Goal: Navigation & Orientation: Find specific page/section

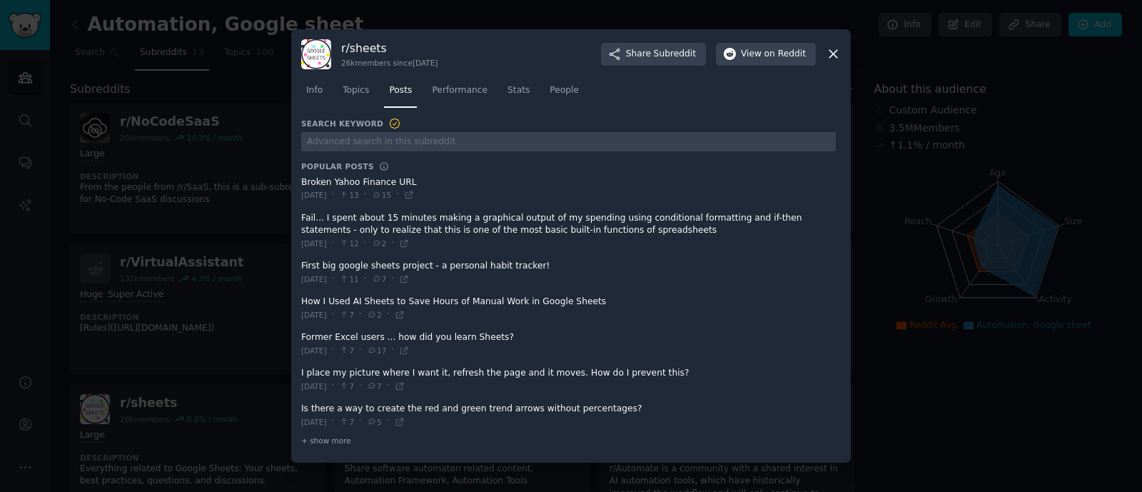
click at [450, 89] on span "Performance" at bounding box center [460, 90] width 56 height 13
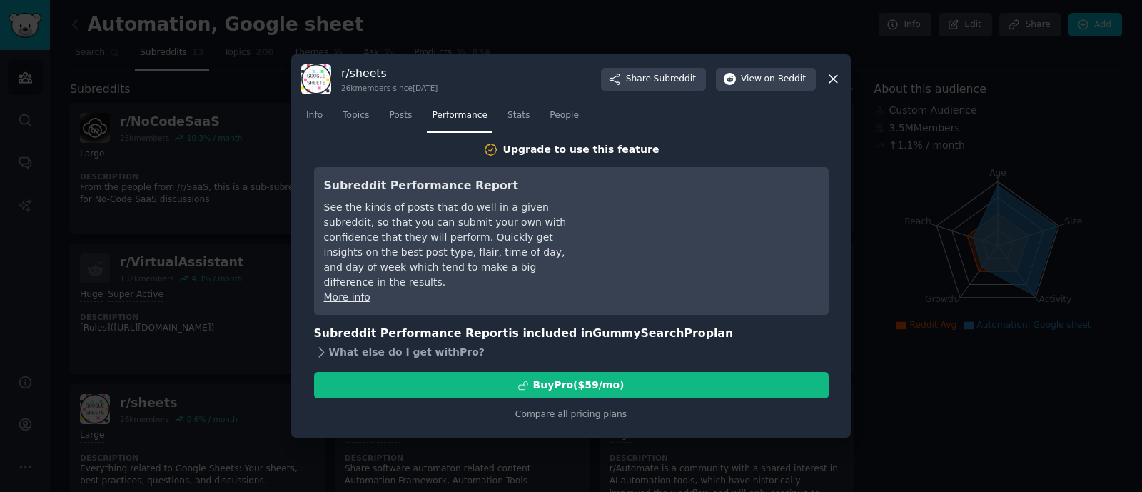
click at [377, 342] on div "What else do I get with Pro ?" at bounding box center [571, 352] width 515 height 20
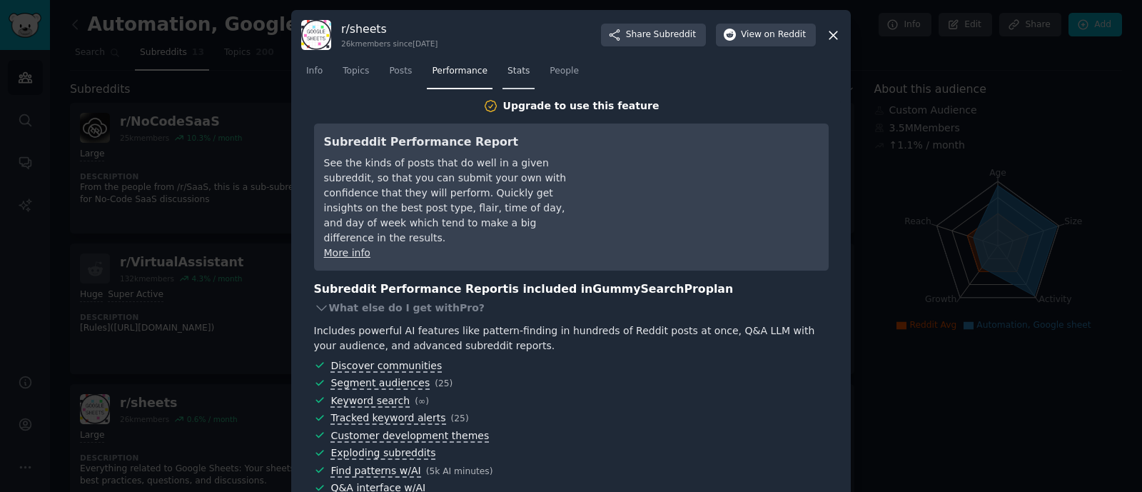
click at [502, 71] on link "Stats" at bounding box center [518, 74] width 32 height 29
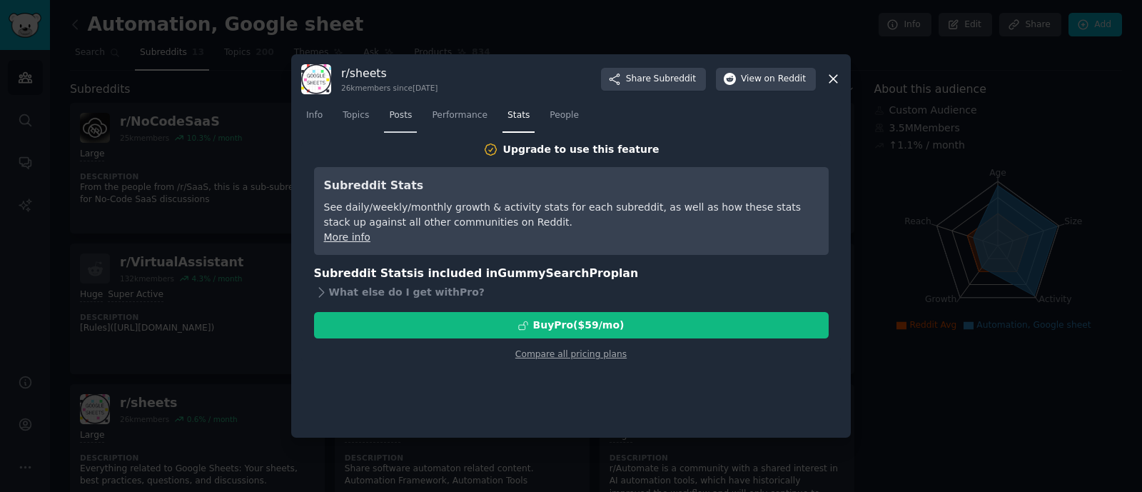
click at [384, 116] on link "Posts" at bounding box center [400, 118] width 33 height 29
